Goal: Use online tool/utility: Utilize a website feature to perform a specific function

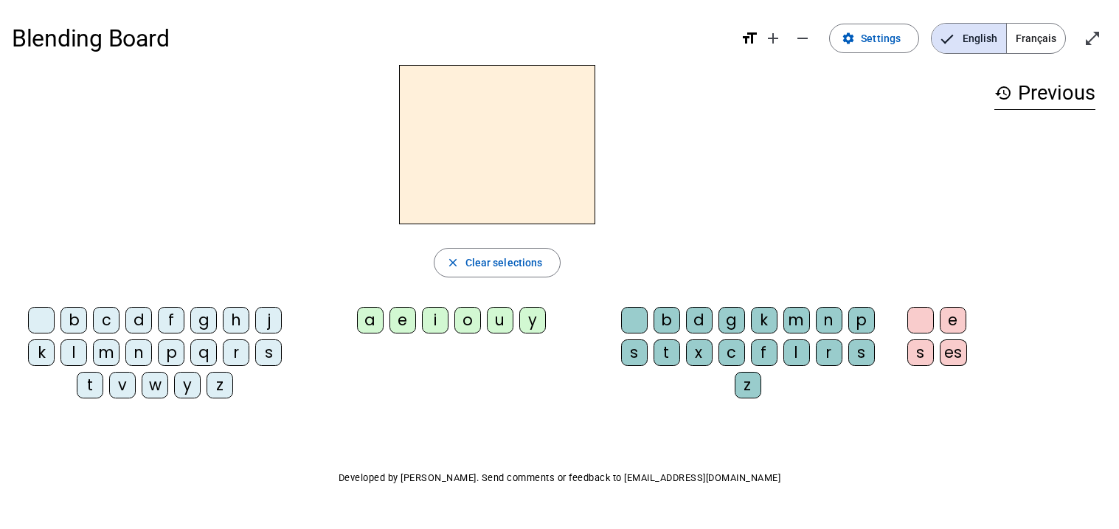
click at [1054, 44] on span "Français" at bounding box center [1036, 39] width 58 height 30
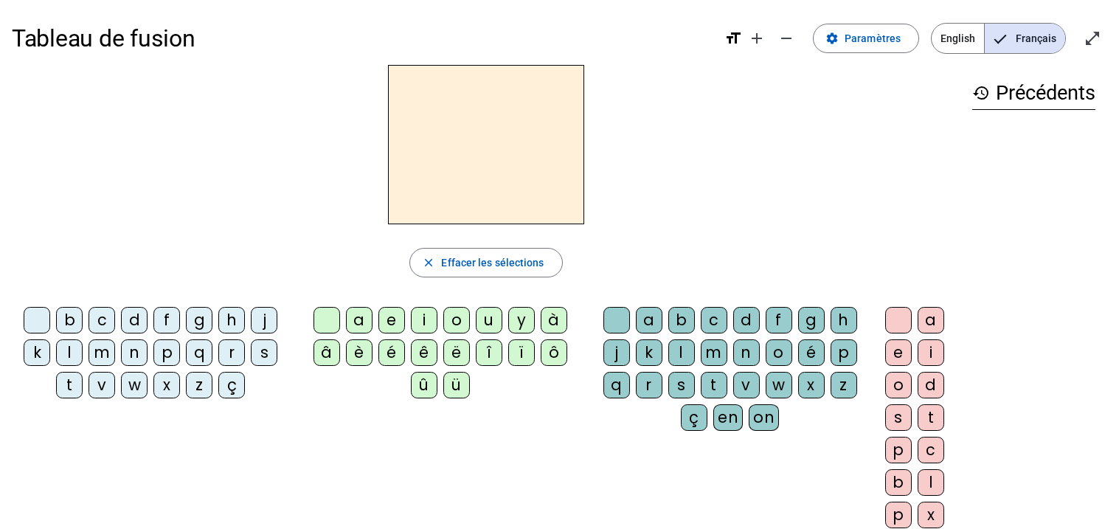
click at [74, 316] on div "b" at bounding box center [69, 320] width 27 height 27
click at [454, 321] on div "o" at bounding box center [456, 320] width 27 height 27
click at [671, 351] on div "l" at bounding box center [681, 352] width 27 height 27
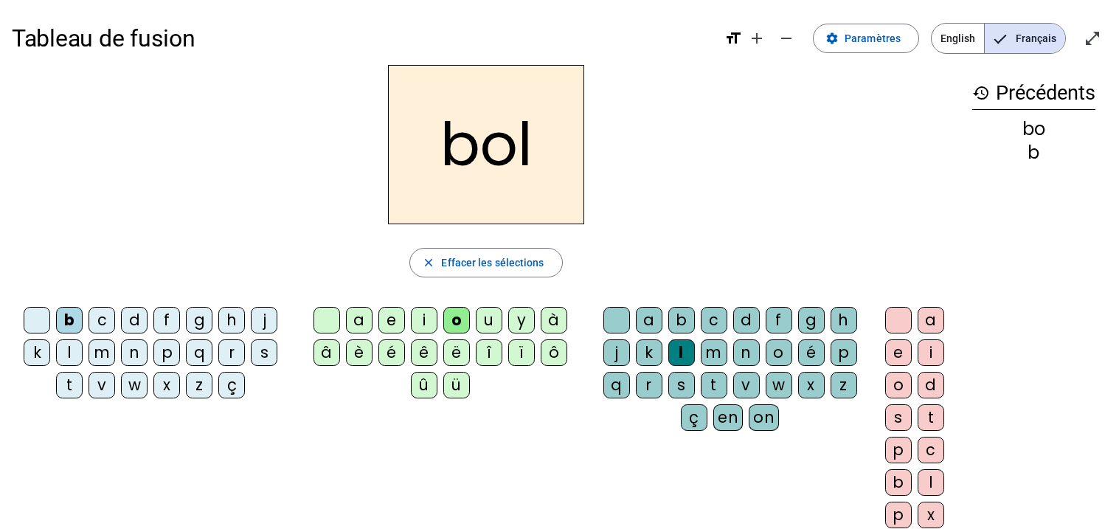
click at [263, 350] on div "s" at bounding box center [264, 352] width 27 height 27
click at [429, 319] on div "i" at bounding box center [424, 320] width 27 height 27
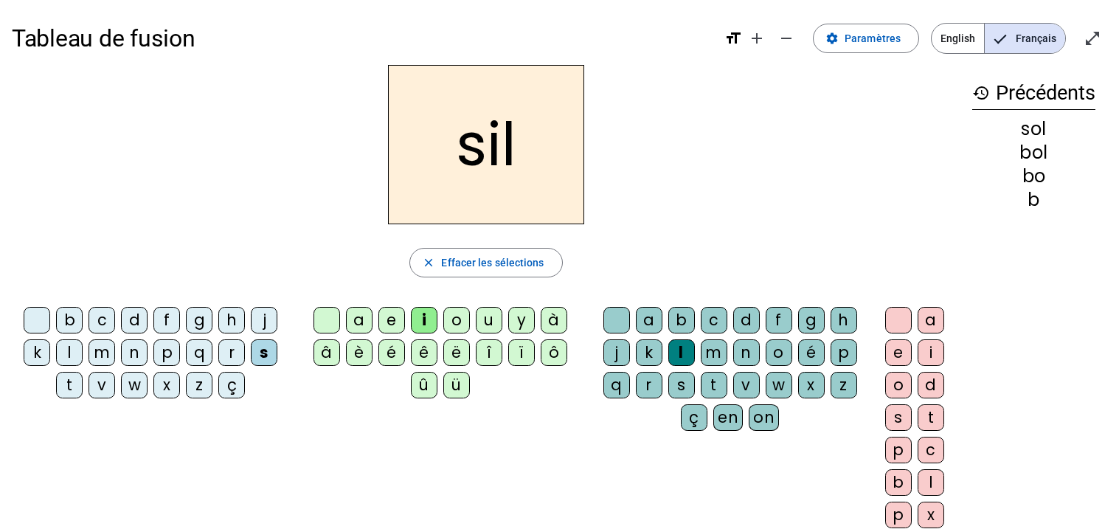
click at [616, 308] on div at bounding box center [616, 320] width 27 height 27
click at [130, 356] on div "n" at bounding box center [134, 352] width 27 height 27
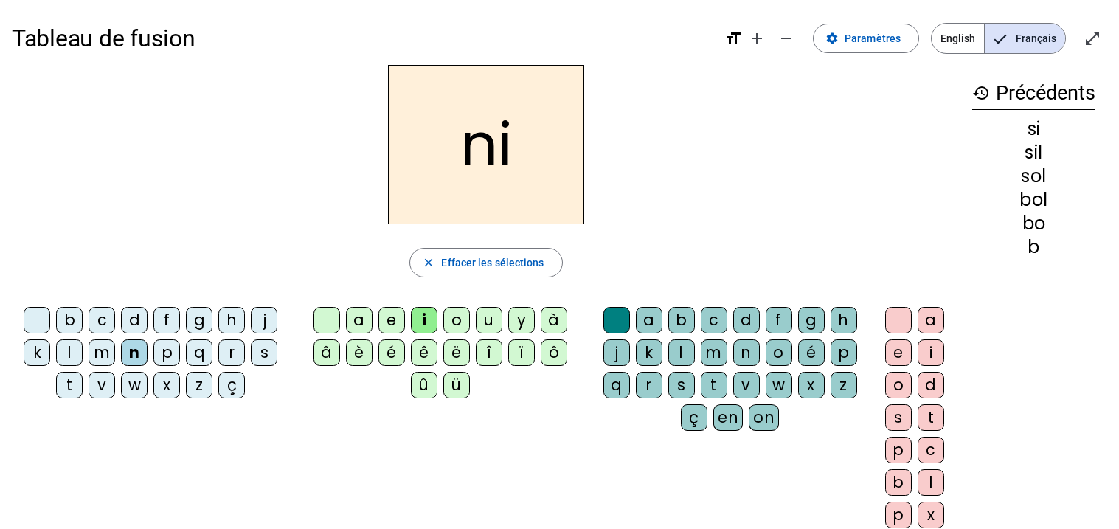
click at [387, 316] on div "e" at bounding box center [391, 320] width 27 height 27
click at [67, 350] on div "l" at bounding box center [69, 352] width 27 height 27
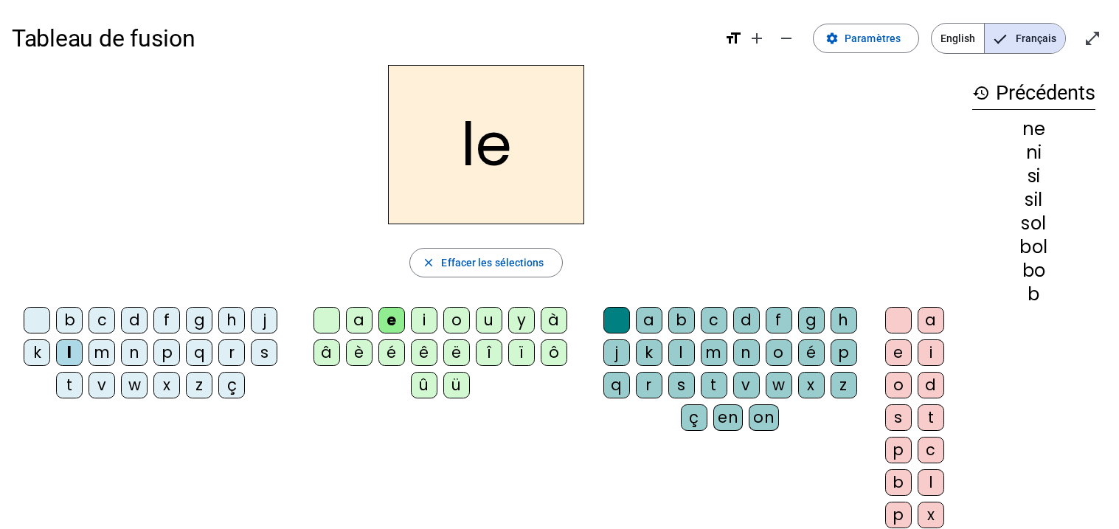
click at [356, 316] on div "a" at bounding box center [359, 320] width 27 height 27
click at [108, 382] on div "v" at bounding box center [102, 385] width 27 height 27
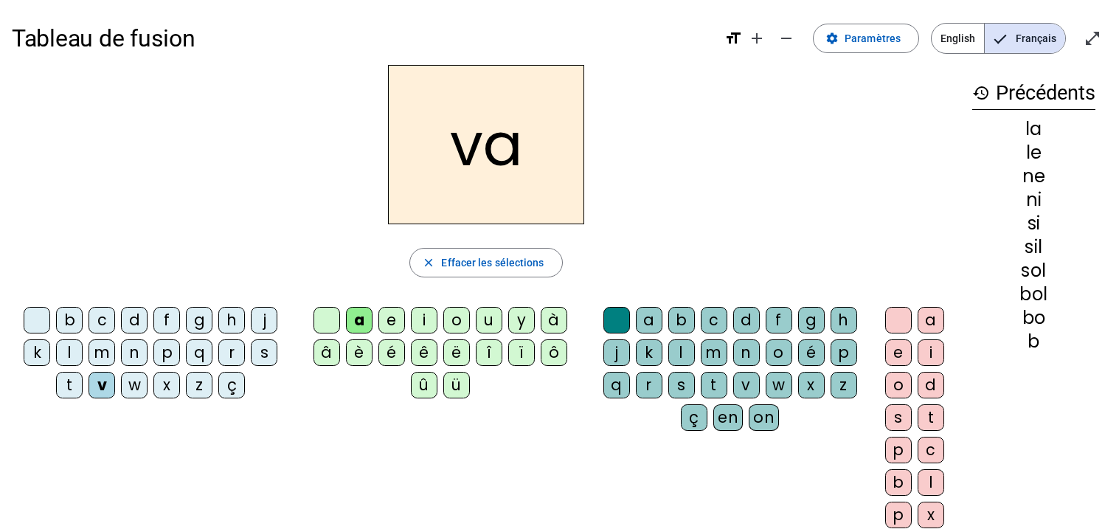
click at [70, 383] on div "t" at bounding box center [69, 385] width 27 height 27
click at [390, 322] on div "e" at bounding box center [391, 320] width 27 height 27
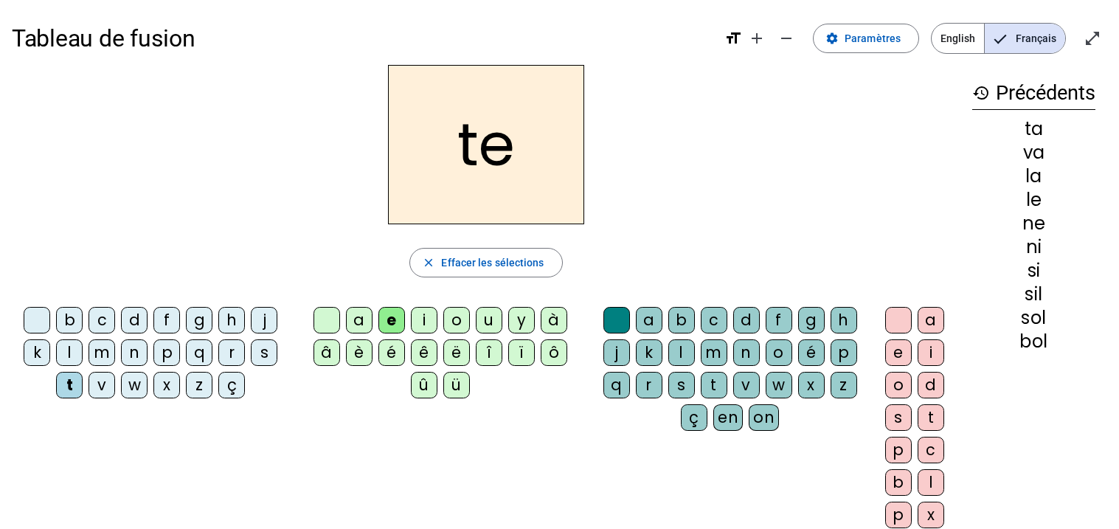
click at [139, 319] on div "d" at bounding box center [134, 320] width 27 height 27
click at [103, 355] on div "m" at bounding box center [102, 352] width 27 height 27
click at [353, 319] on div "a" at bounding box center [359, 320] width 27 height 27
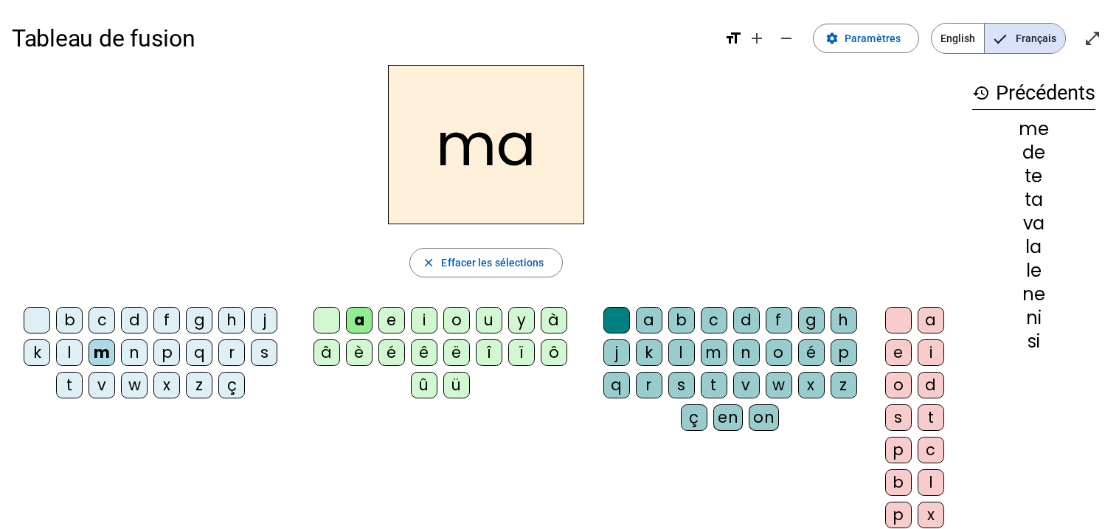
click at [677, 356] on div "l" at bounding box center [681, 352] width 27 height 27
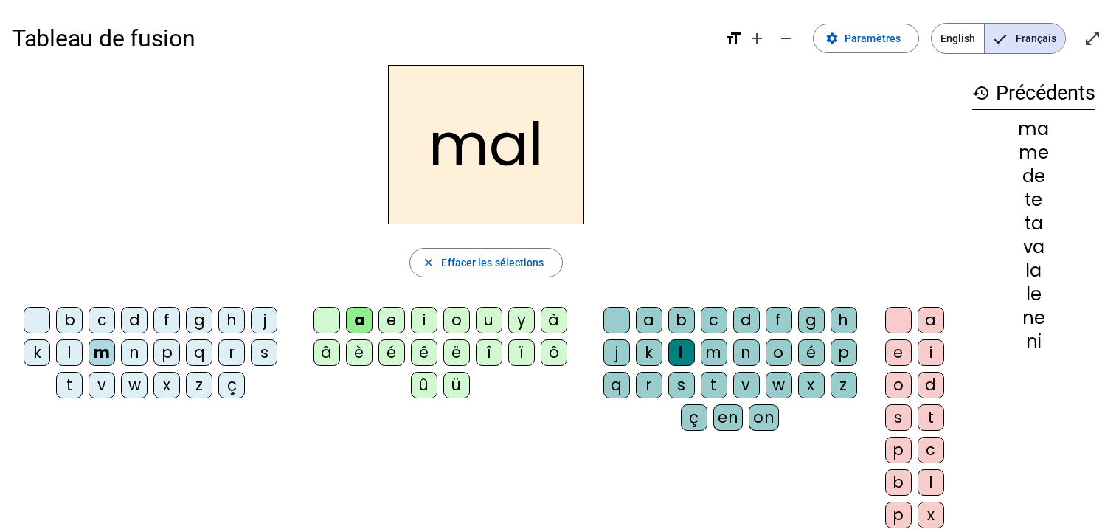
click at [70, 314] on div "b" at bounding box center [69, 320] width 27 height 27
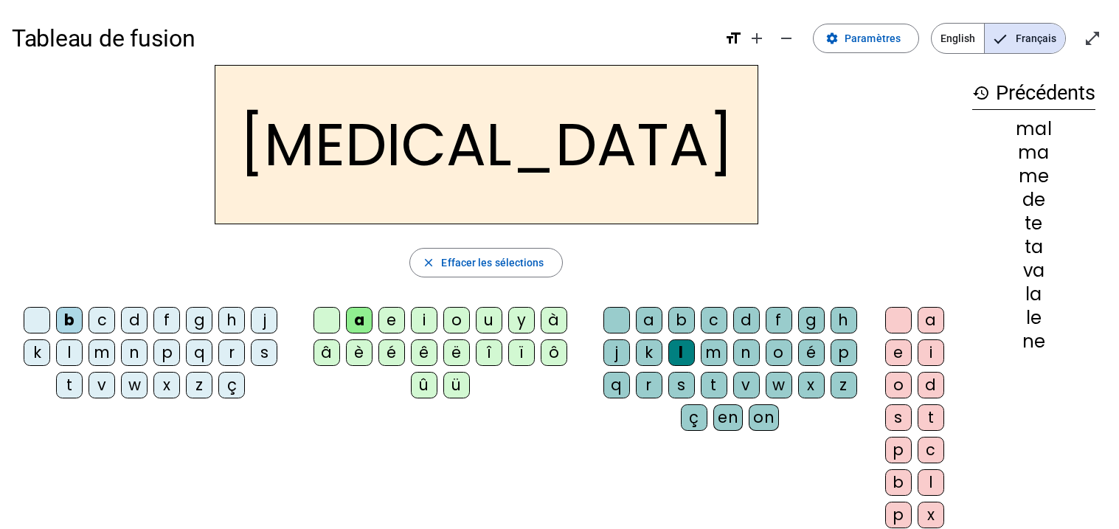
click at [719, 319] on div "c" at bounding box center [714, 320] width 27 height 27
